Goal: Task Accomplishment & Management: Check status

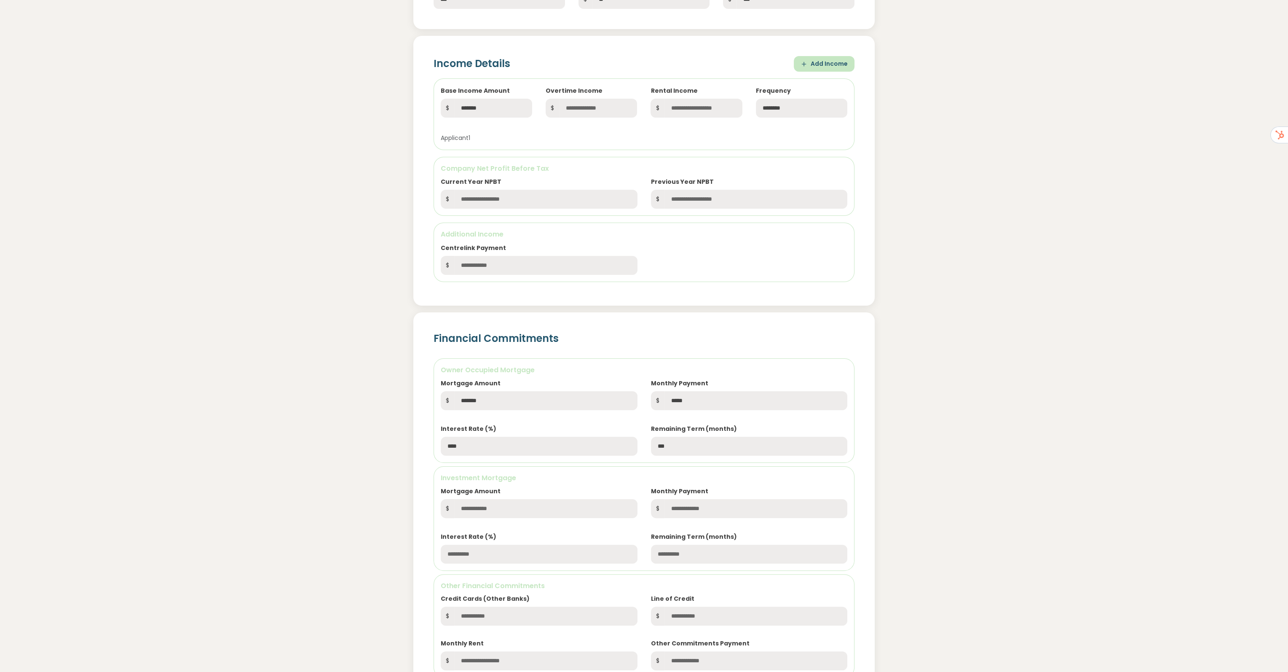
scroll to position [84, 0]
